Goal: Transaction & Acquisition: Purchase product/service

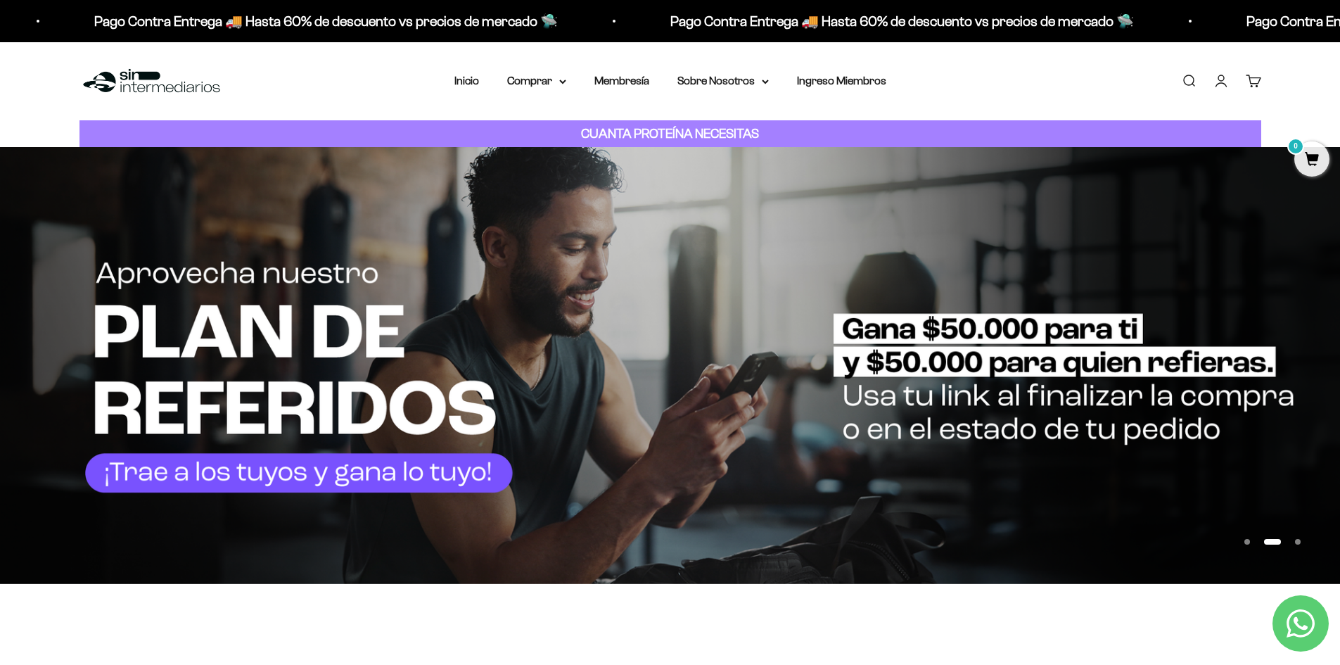
click at [1221, 75] on link "Iniciar sesión" at bounding box center [1221, 80] width 15 height 15
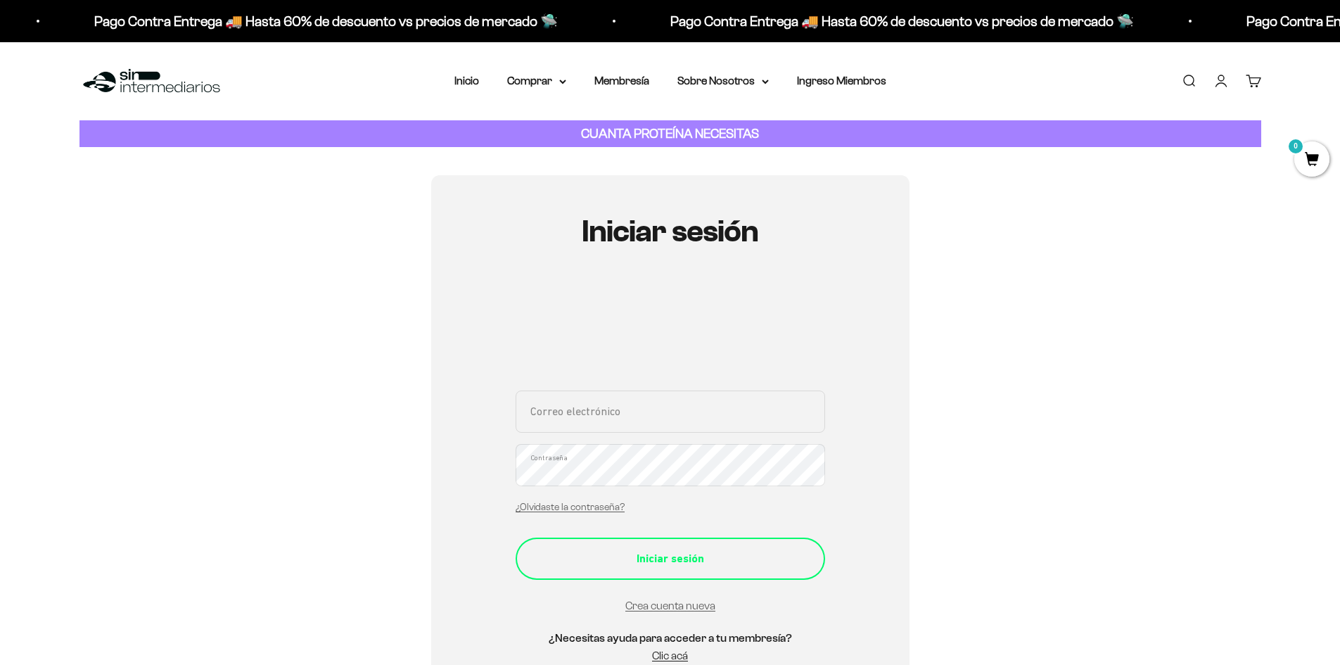
type input "maleja.bcoava@gmail.com"
click at [673, 563] on div "Iniciar sesión" at bounding box center [670, 559] width 253 height 18
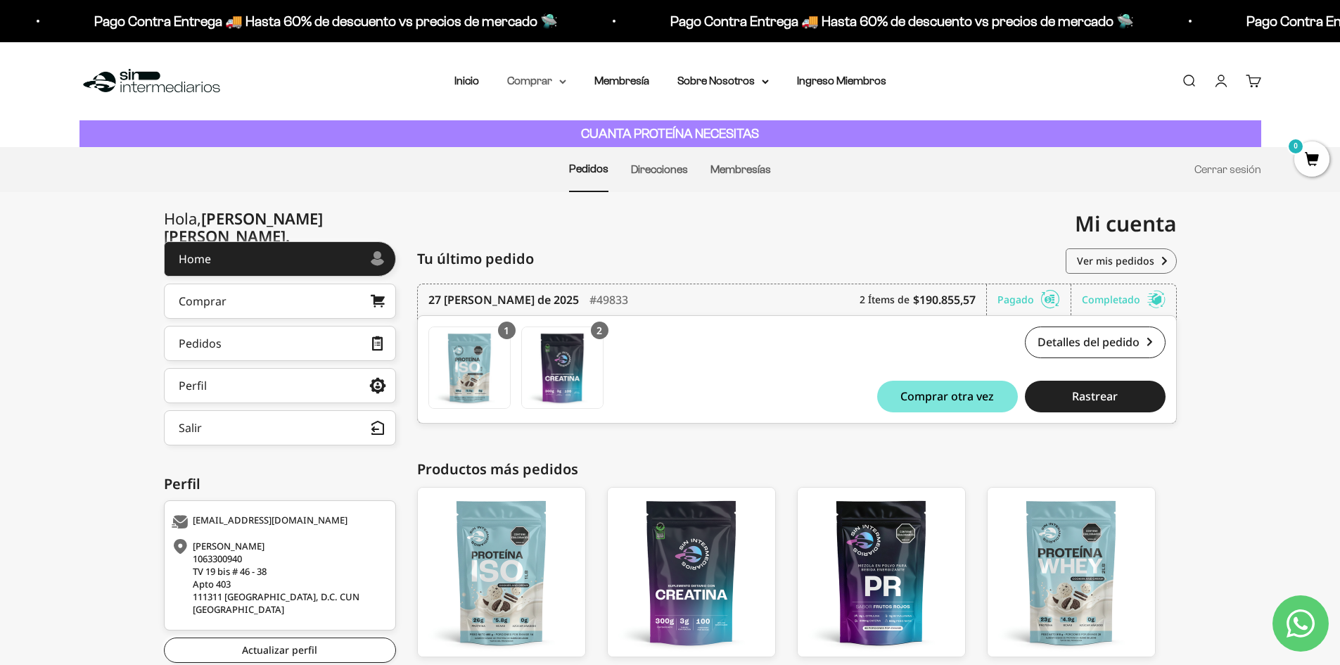
click at [525, 77] on summary "Comprar" at bounding box center [536, 81] width 59 height 18
click at [552, 210] on span "Todos Los Productos" at bounding box center [567, 205] width 103 height 12
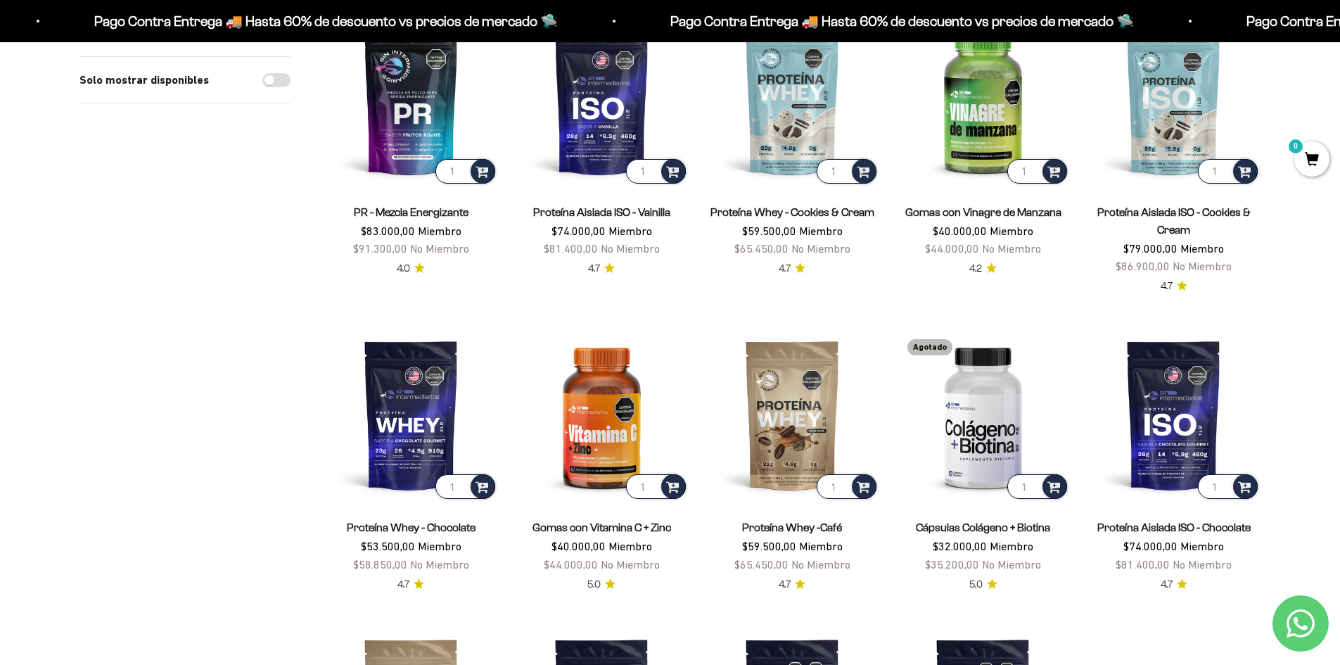
scroll to position [844, 0]
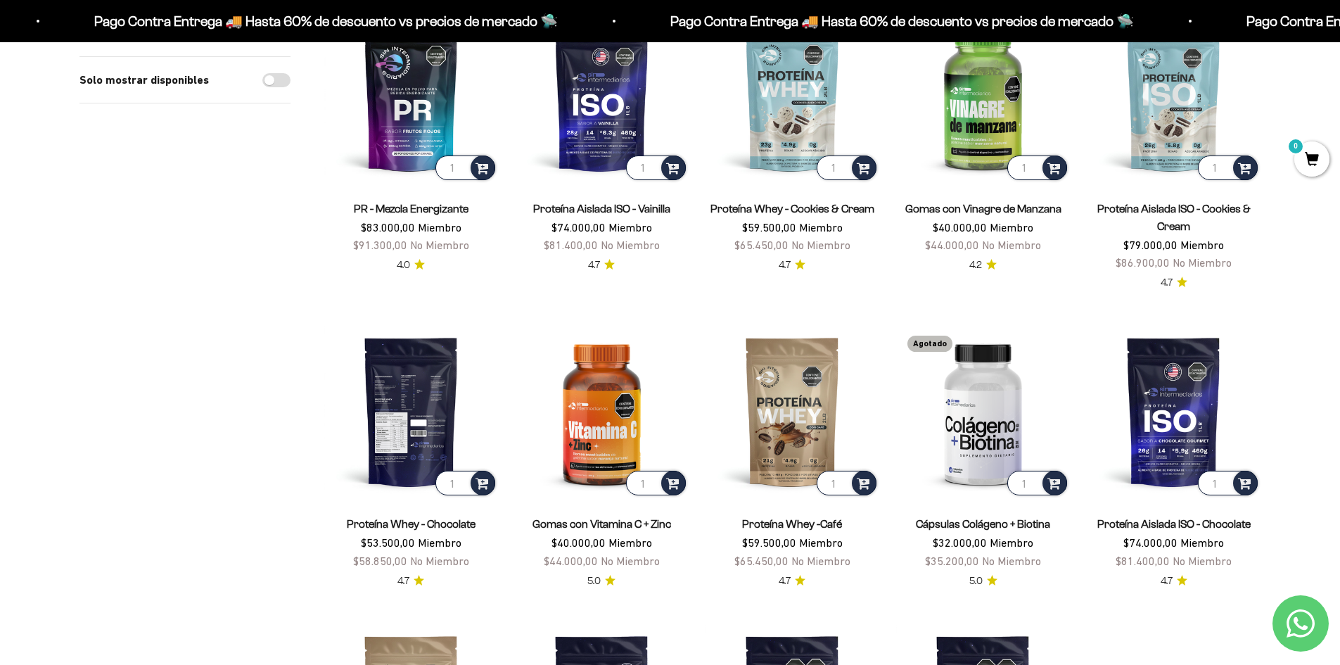
click at [417, 426] on img at bounding box center [411, 411] width 174 height 174
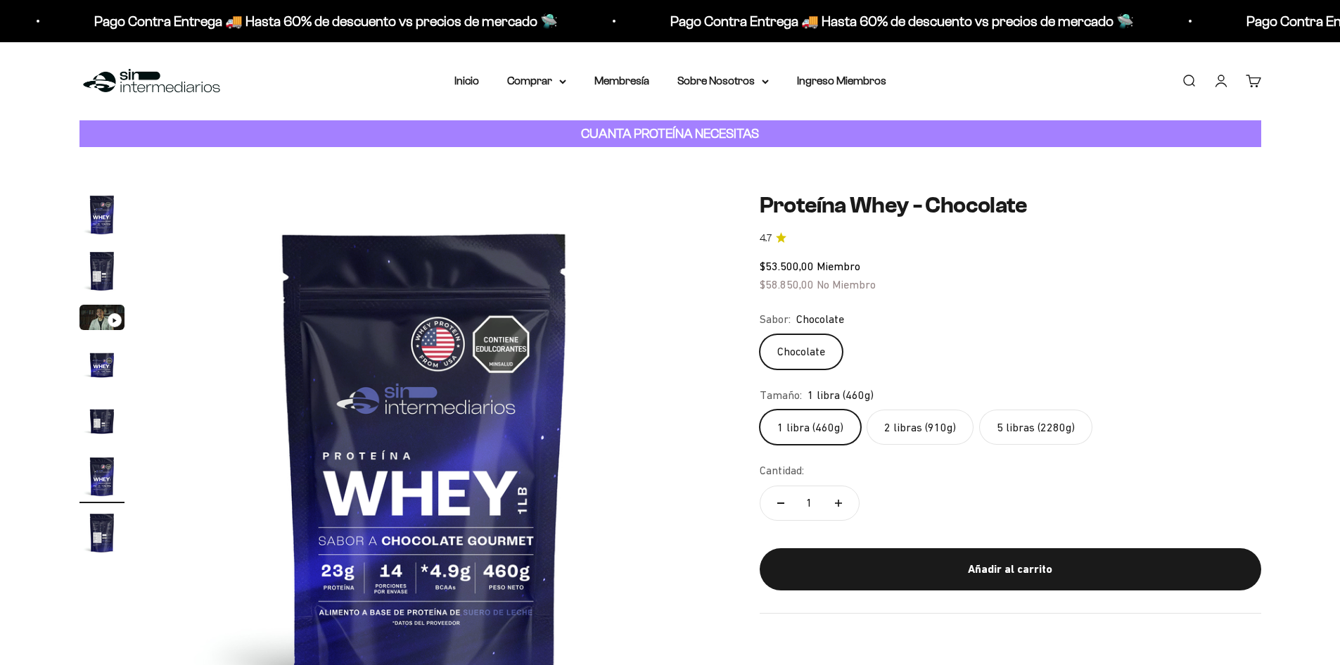
click at [1047, 420] on label "5 libras (2280g)" at bounding box center [1035, 427] width 113 height 35
click at [760, 410] on input "5 libras (2280g)" at bounding box center [759, 409] width 1 height 1
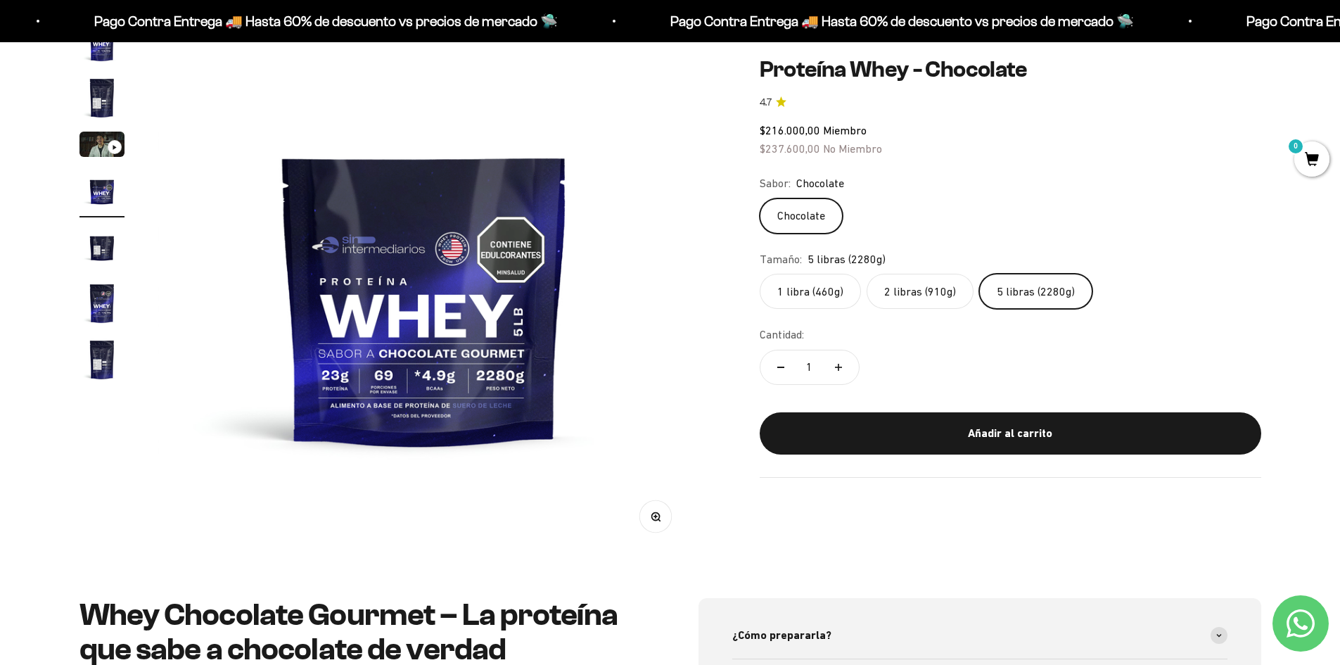
scroll to position [70, 0]
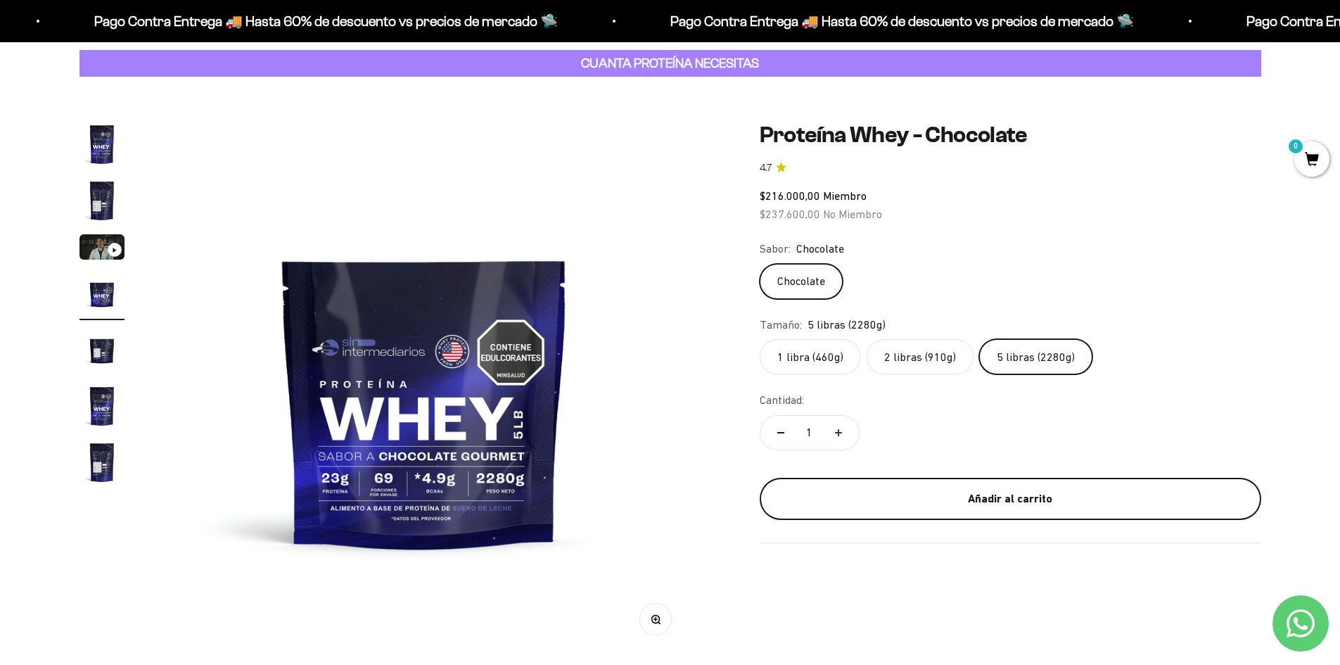
click at [1058, 497] on div "Añadir al carrito" at bounding box center [1010, 499] width 445 height 18
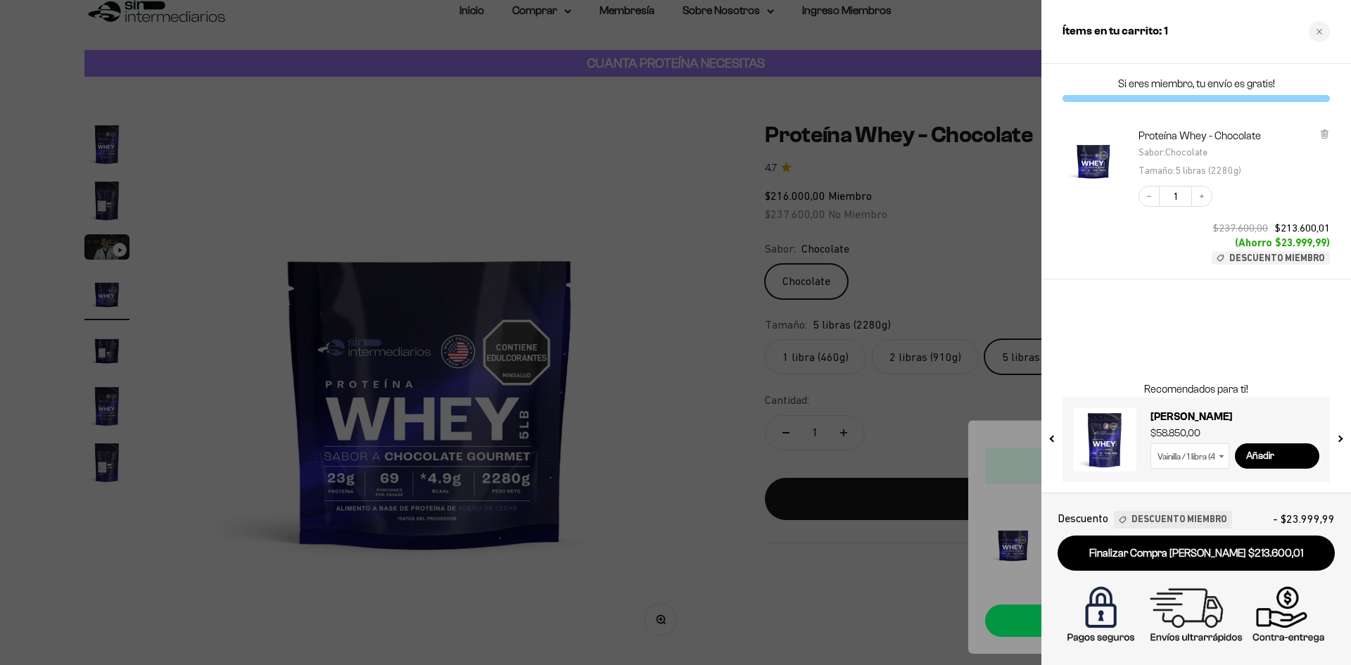
click at [673, 211] on div at bounding box center [675, 332] width 1351 height 665
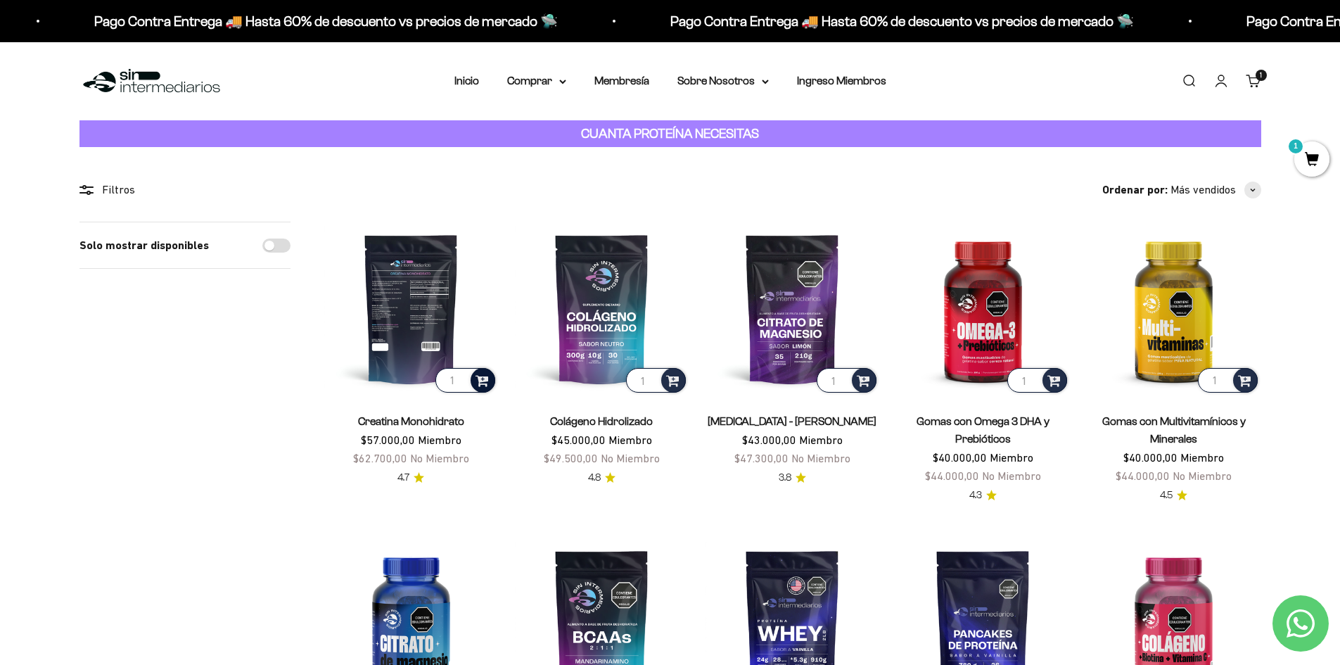
click at [485, 379] on span at bounding box center [482, 380] width 13 height 16
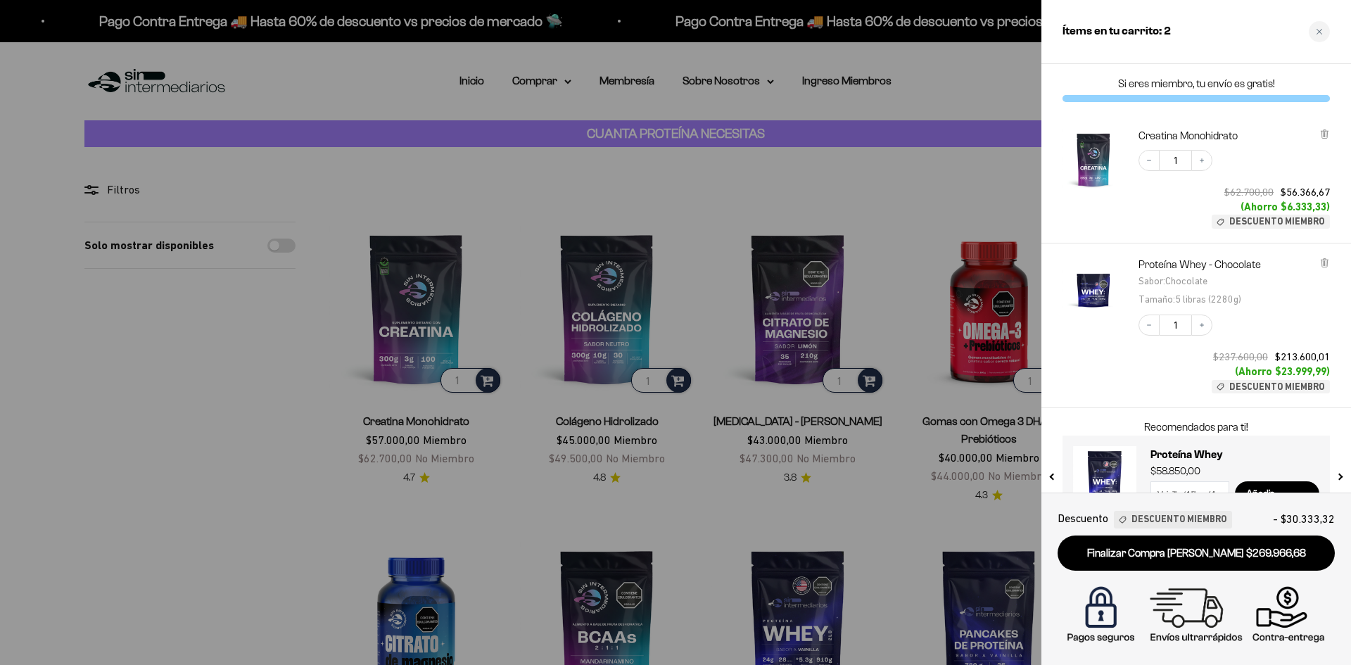
click at [869, 164] on div at bounding box center [675, 332] width 1351 height 665
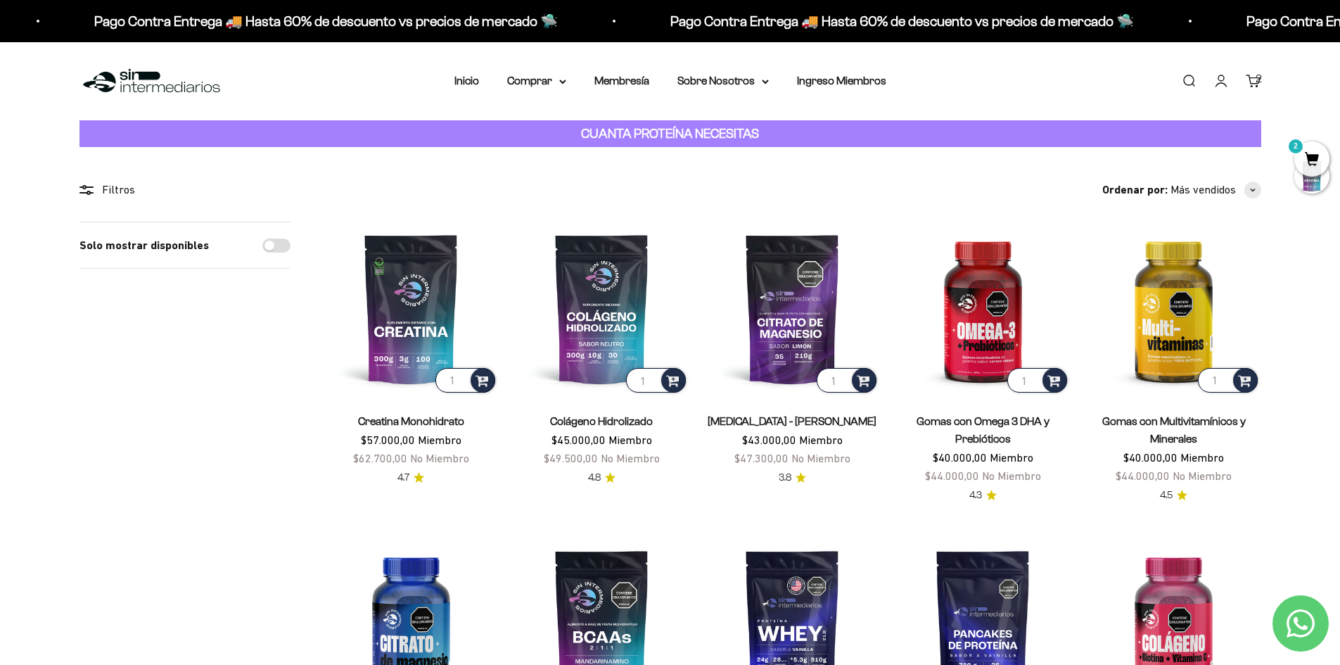
click at [1306, 145] on span "2" at bounding box center [1312, 158] width 35 height 35
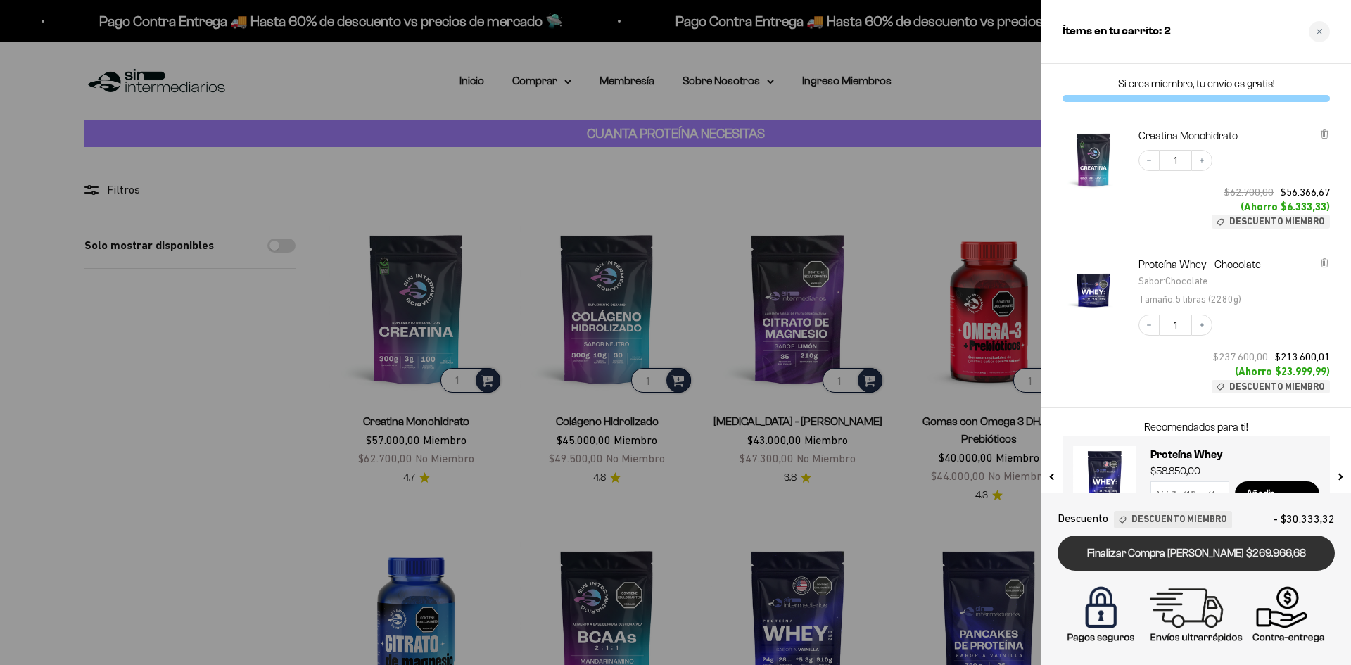
click at [1181, 547] on link "Finalizar Compra [PERSON_NAME] $269.966,68" at bounding box center [1196, 553] width 277 height 36
